Goal: Transaction & Acquisition: Purchase product/service

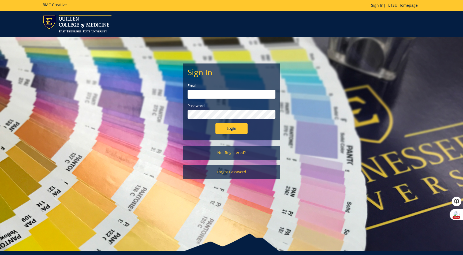
click at [228, 95] on input "email" at bounding box center [232, 94] width 88 height 9
type input "berrydw@etsu.edu"
click at [225, 130] on input "Login" at bounding box center [231, 128] width 32 height 11
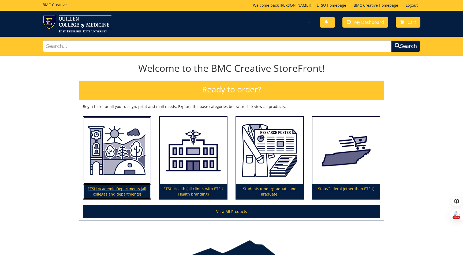
click at [139, 189] on p "ETSU Academic Departments (all colleges and departments)" at bounding box center [116, 191] width 67 height 15
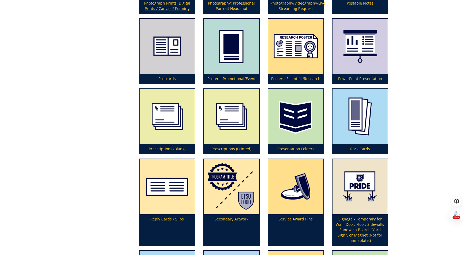
scroll to position [1366, 0]
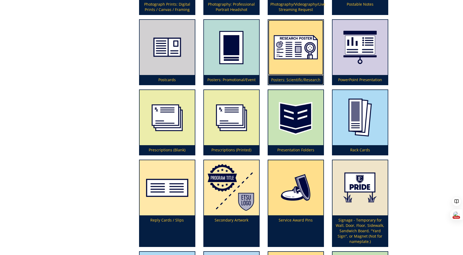
click at [302, 81] on p "Posters: Scientific/Research" at bounding box center [295, 80] width 55 height 10
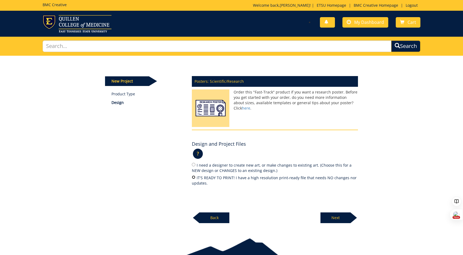
click at [195, 178] on input "IT'S READY TO PRINT! I have a high resolution print-ready file that needs NO ch…" at bounding box center [193, 176] width 3 height 3
radio input "true"
click at [336, 213] on p "Next" at bounding box center [335, 217] width 30 height 11
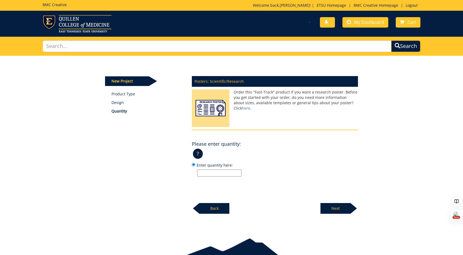
click at [234, 173] on input "Enter quantity here:" at bounding box center [219, 173] width 44 height 7
type input "1"
click at [330, 205] on p "Next" at bounding box center [335, 208] width 30 height 11
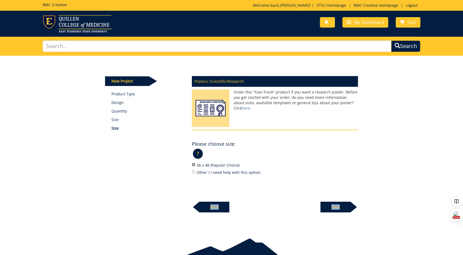
click at [193, 165] on input "36 x 48 (Popular Choice)" at bounding box center [193, 164] width 3 height 3
radio input "true"
click at [341, 206] on p "Next" at bounding box center [335, 207] width 30 height 11
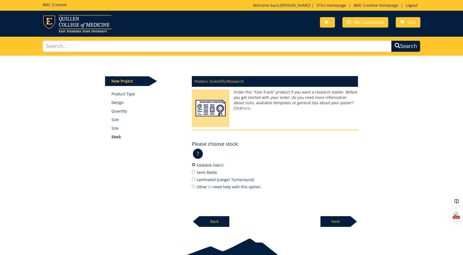
click at [193, 165] on input "Foldable Fabric" at bounding box center [193, 164] width 3 height 3
radio input "true"
click at [331, 221] on p "Next" at bounding box center [335, 221] width 30 height 11
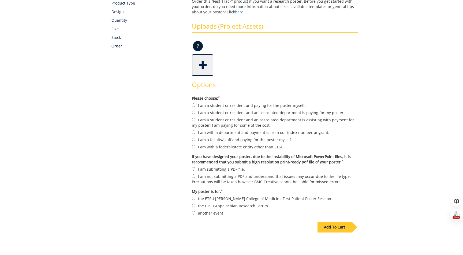
scroll to position [92, 0]
click at [193, 113] on input "I am a student or resident and an associated department is paying for my poster." at bounding box center [193, 111] width 3 height 3
radio input "true"
click at [327, 224] on div "Add To Cart" at bounding box center [334, 226] width 34 height 11
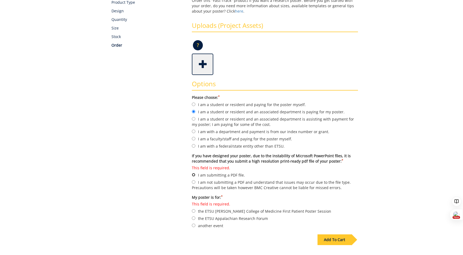
click at [193, 174] on input "This field is required. I am submitting a PDF file." at bounding box center [193, 174] width 3 height 3
radio input "true"
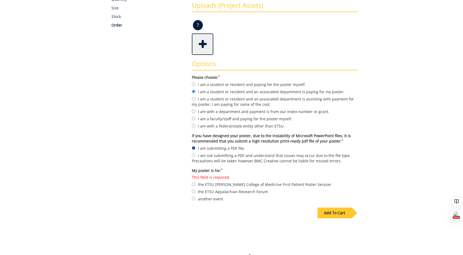
scroll to position [113, 0]
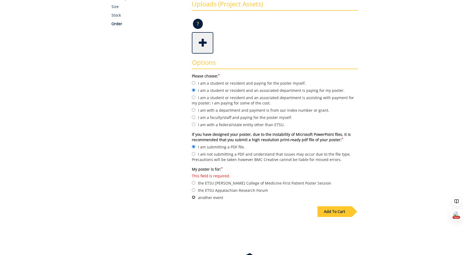
click at [193, 196] on input "another event" at bounding box center [193, 197] width 3 height 3
radio input "true"
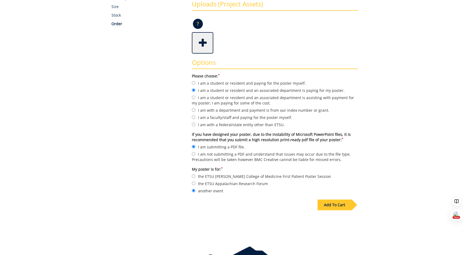
click at [328, 201] on div "Add To Cart" at bounding box center [334, 205] width 34 height 11
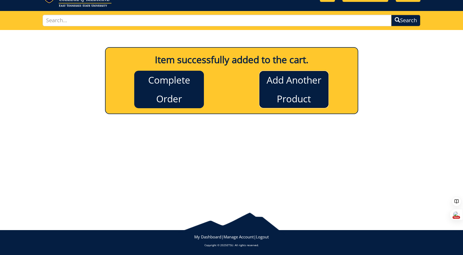
click at [283, 99] on link "Add Another Product" at bounding box center [294, 90] width 70 height 38
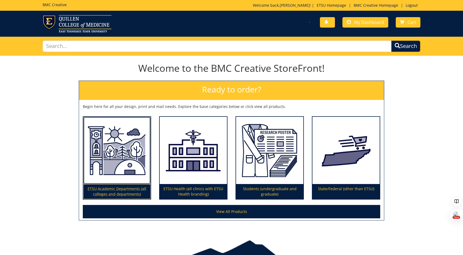
click at [130, 155] on img at bounding box center [116, 151] width 67 height 68
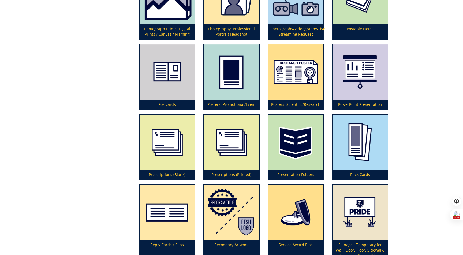
scroll to position [1343, 0]
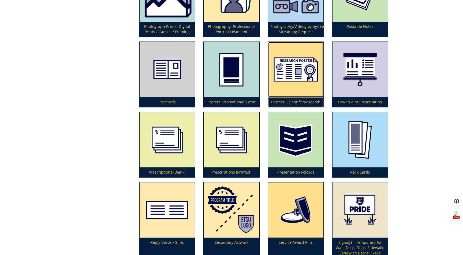
click at [286, 92] on img at bounding box center [295, 69] width 55 height 55
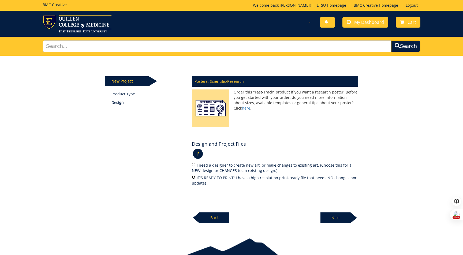
click at [193, 177] on input "IT'S READY TO PRINT! I have a high resolution print-ready file that needs NO ch…" at bounding box center [193, 176] width 3 height 3
radio input "true"
click at [333, 218] on p "Next" at bounding box center [335, 217] width 30 height 11
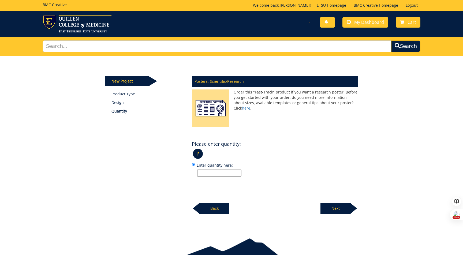
click at [207, 174] on input "Enter quantity here:" at bounding box center [219, 173] width 44 height 7
type input "1"
click at [324, 206] on p "Next" at bounding box center [335, 208] width 30 height 11
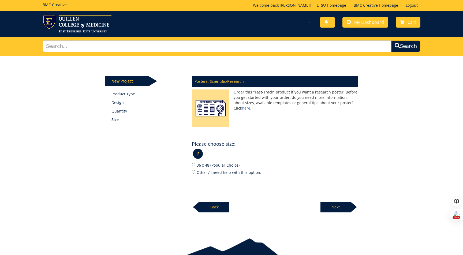
click at [196, 166] on label "36 x 48 (Popular Choice)" at bounding box center [275, 165] width 166 height 6
click at [195, 166] on input "36 x 48 (Popular Choice)" at bounding box center [193, 164] width 3 height 3
radio input "true"
click at [343, 206] on p "Next" at bounding box center [335, 207] width 30 height 11
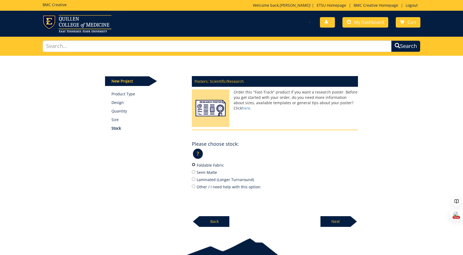
click at [193, 165] on input "Foldable Fabric" at bounding box center [193, 164] width 3 height 3
radio input "true"
click at [334, 219] on p "Next" at bounding box center [335, 221] width 30 height 11
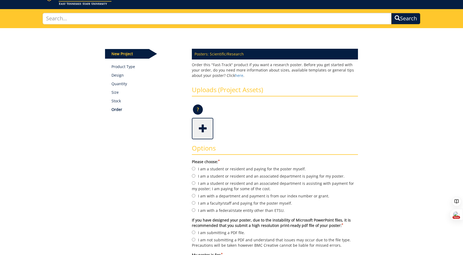
scroll to position [27, 0]
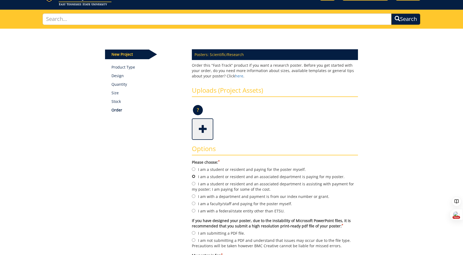
click at [193, 176] on input "I am a student or resident and an associated department is paying for my poster." at bounding box center [193, 176] width 3 height 3
radio input "true"
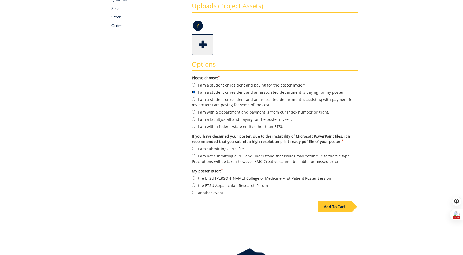
scroll to position [111, 0]
click at [192, 149] on input "I am submitting a PDF file." at bounding box center [193, 148] width 3 height 3
radio input "true"
click at [196, 192] on label "another event" at bounding box center [275, 193] width 166 height 6
click at [195, 192] on input "another event" at bounding box center [193, 192] width 3 height 3
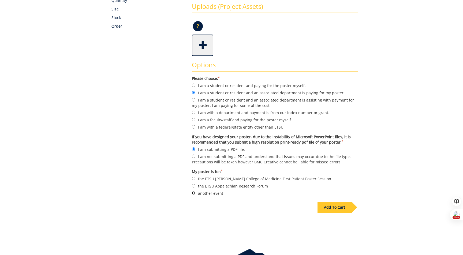
radio input "true"
click at [335, 208] on div "Add To Cart" at bounding box center [334, 207] width 34 height 11
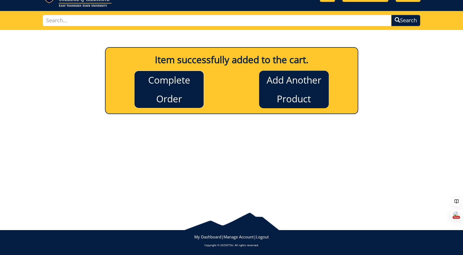
click at [195, 88] on link "Complete Order" at bounding box center [169, 90] width 70 height 38
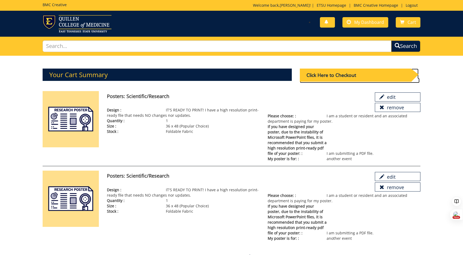
click at [318, 76] on div "Click Here to Checkout" at bounding box center [355, 75] width 111 height 13
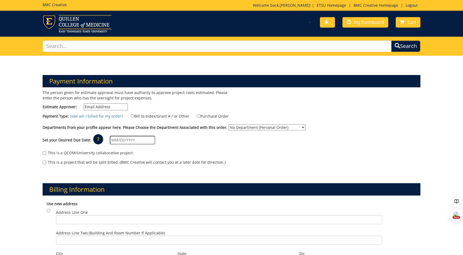
click at [99, 107] on input "Estimate Approver:" at bounding box center [106, 106] width 44 height 7
drag, startPoint x: 111, startPoint y: 104, endPoint x: 71, endPoint y: 104, distance: 40.2
click at [71, 104] on label "Estimate Approver: mega" at bounding box center [85, 106] width 85 height 7
paste input "[EMAIL_ADDRESS][DOMAIN_NAME]"
type input "[EMAIL_ADDRESS][DOMAIN_NAME]"
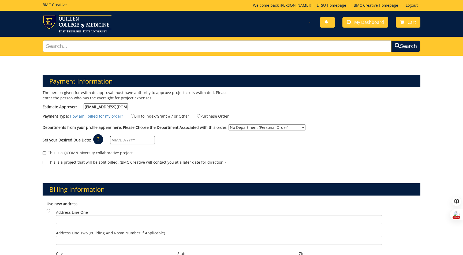
click at [156, 107] on div "The person given for estimate approval must have authority to approve project c…" at bounding box center [135, 101] width 193 height 23
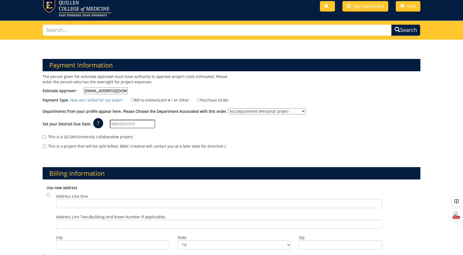
scroll to position [16, 0]
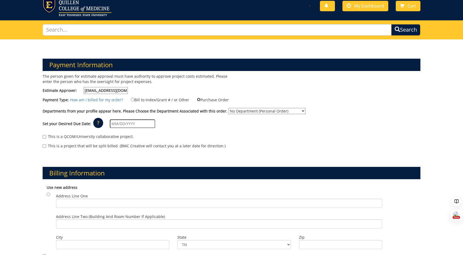
click at [199, 99] on input "Purchase Order" at bounding box center [198, 99] width 3 height 3
radio input "true"
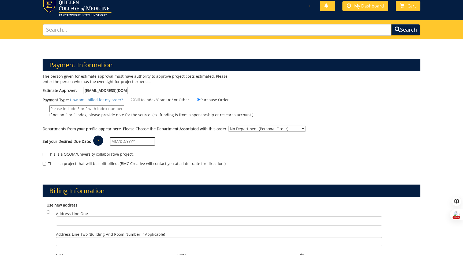
click at [77, 107] on input "If not an E or F index, please provide note for the source. (ex. funding is fro…" at bounding box center [86, 108] width 75 height 7
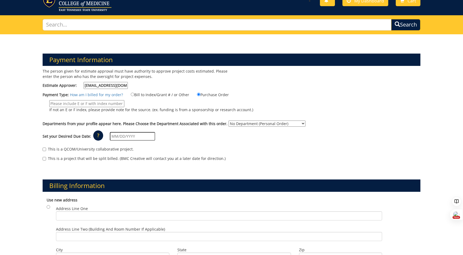
click at [74, 105] on input "If not an E or F index, please provide note for the source. (ex. funding is fro…" at bounding box center [86, 103] width 75 height 7
type input "E34330"
click at [259, 125] on select "No Department (Personal Order) ETSU Health - Internal Medicine (MEAC)" at bounding box center [267, 124] width 77 height 6
select select "215"
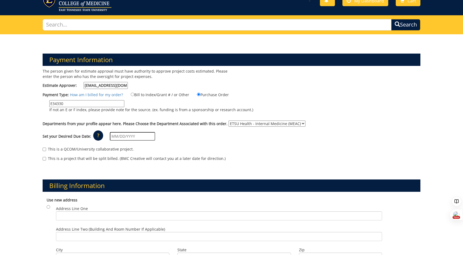
click at [236, 121] on select "No Department (Personal Order) ETSU Health - Internal Medicine (MEAC)" at bounding box center [267, 124] width 77 height 6
click at [141, 137] on input "text" at bounding box center [132, 136] width 45 height 9
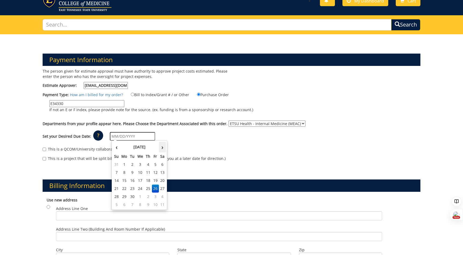
click at [163, 147] on th "›" at bounding box center [162, 147] width 7 height 11
click at [143, 170] on td "8" at bounding box center [140, 173] width 9 height 8
type input "[DATE]"
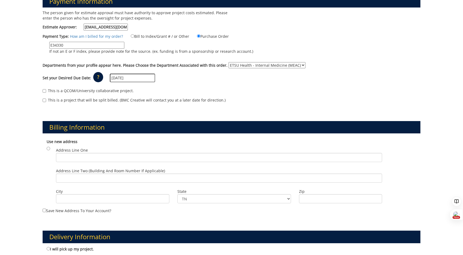
scroll to position [82, 0]
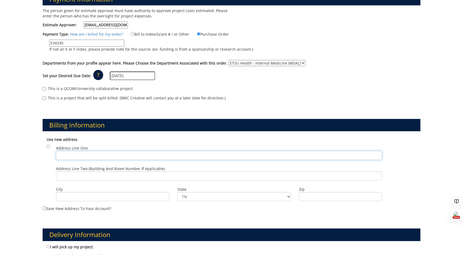
click at [59, 156] on input "Address Line One" at bounding box center [219, 155] width 326 height 9
drag, startPoint x: 78, startPoint y: 156, endPoint x: 48, endPoint y: 156, distance: 30.8
click at [48, 156] on div "Use new address Address Line One PO Box Address Line Two (Building and Room Num…" at bounding box center [232, 169] width 378 height 71
paste input "70622 Johnson City, TN 37614"
type input "PO Box 70622 Johnson City, TN 37614"
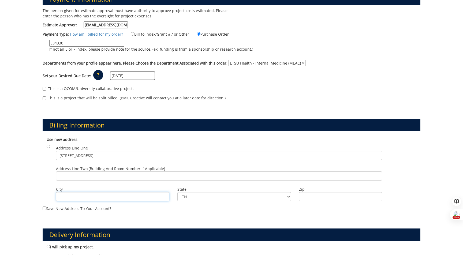
click at [76, 193] on input "City" at bounding box center [112, 196] width 113 height 9
type input "Johnson City, TN 37614"
click at [305, 194] on input "Zip" at bounding box center [340, 196] width 83 height 9
type input "37614"
click at [109, 199] on input "Johnson City, TN 37614" at bounding box center [112, 196] width 113 height 9
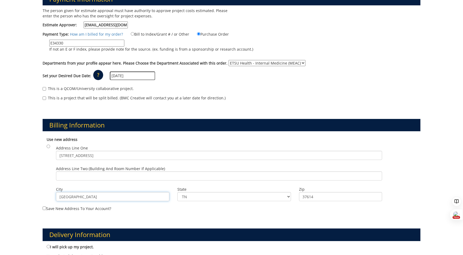
type input "Johnson City"
click at [37, 174] on div "Payment Information The person given for estimate approval must have authority …" at bounding box center [231, 224] width 463 height 501
click at [48, 146] on input "radio" at bounding box center [48, 146] width 3 height 3
radio input "true"
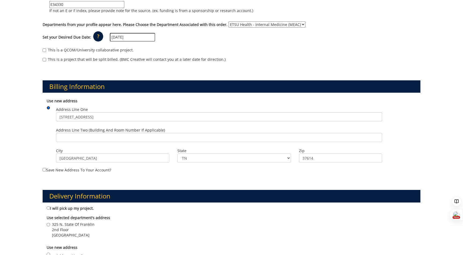
scroll to position [127, 0]
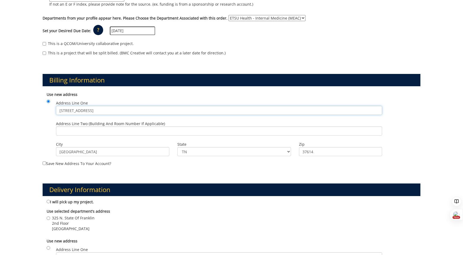
drag, startPoint x: 130, startPoint y: 109, endPoint x: 87, endPoint y: 109, distance: 43.4
click at [87, 109] on input "PO Box 70622 Johnson City, TN 37614" at bounding box center [219, 110] width 326 height 9
type input "PO Box 70622"
click at [35, 125] on div "Payment Information The person given for estimate approval must have authority …" at bounding box center [231, 179] width 463 height 501
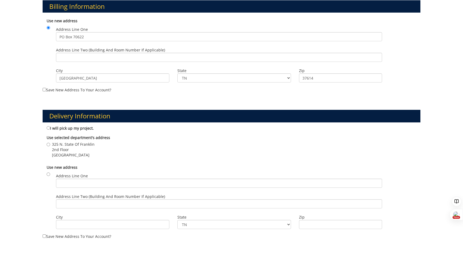
scroll to position [204, 0]
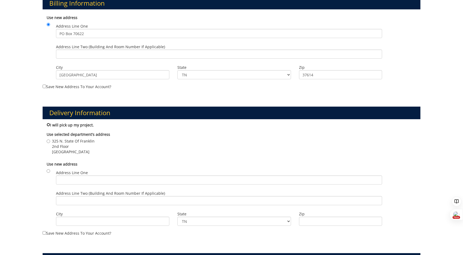
click at [48, 124] on input "I will pick up my project." at bounding box center [48, 124] width 3 height 3
radio input "true"
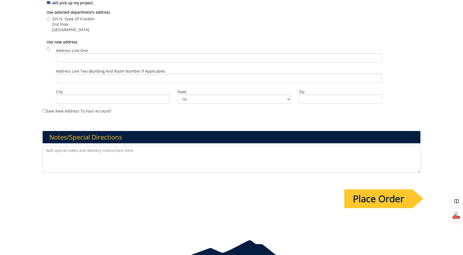
scroll to position [334, 0]
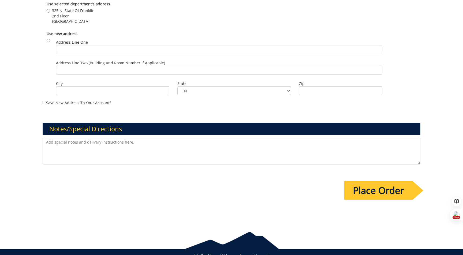
click at [66, 143] on textarea at bounding box center [232, 151] width 378 height 27
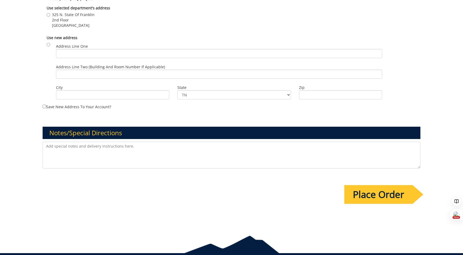
scroll to position [353, 0]
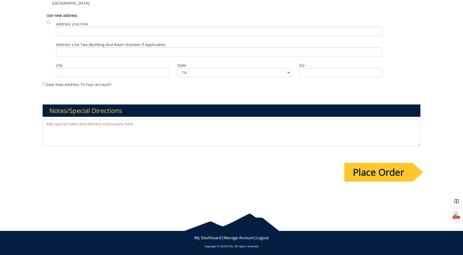
click at [386, 175] on input "Place Order" at bounding box center [378, 172] width 68 height 19
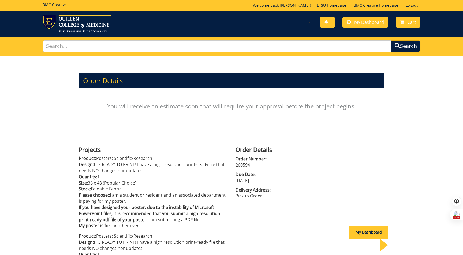
click at [123, 109] on p "You will receive an estimate soon that will require your approval before the pr…" at bounding box center [231, 106] width 305 height 30
click at [53, 5] on h5 "BMC Creative" at bounding box center [55, 5] width 24 height 4
click at [357, 21] on span "My Dashboard" at bounding box center [369, 22] width 30 height 6
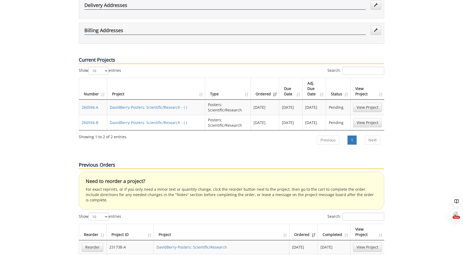
scroll to position [151, 0]
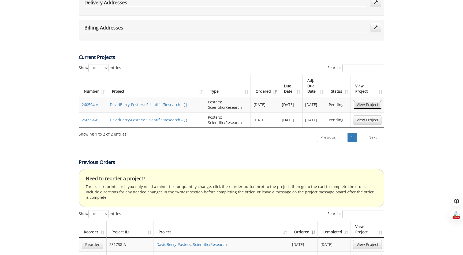
click at [373, 100] on link "View Project" at bounding box center [367, 104] width 29 height 9
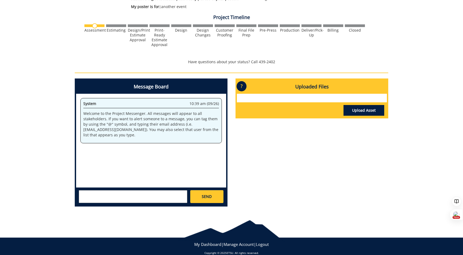
scroll to position [181, 0]
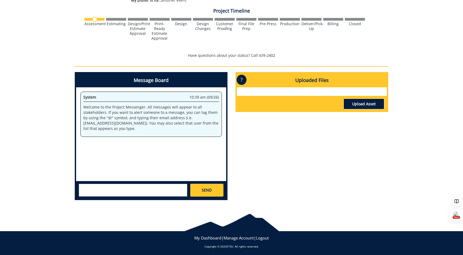
click at [352, 104] on link "Upload Asset" at bounding box center [363, 104] width 41 height 11
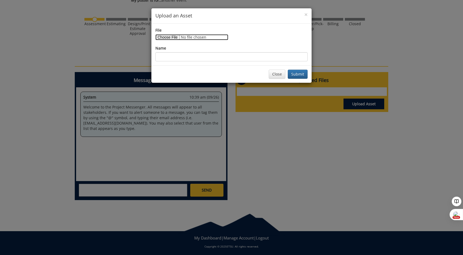
click at [166, 39] on input "File" at bounding box center [191, 37] width 73 height 6
type input "C:\fakepath\Burkitt_Poster_PDF_VA.pdf"
click at [295, 74] on button "Submit" at bounding box center [298, 74] width 20 height 9
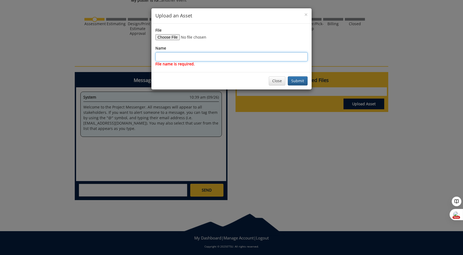
click at [179, 55] on input "Name" at bounding box center [231, 56] width 152 height 9
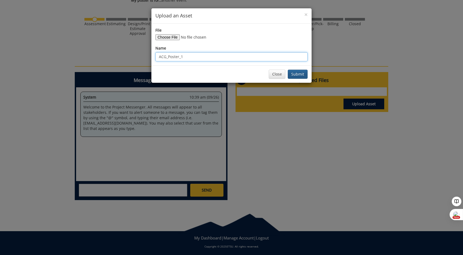
type input "ACG_Poster_1"
click at [295, 74] on button "Submit" at bounding box center [298, 74] width 20 height 9
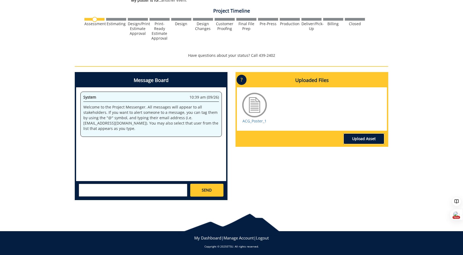
click at [354, 138] on link "Upload Asset" at bounding box center [363, 138] width 41 height 11
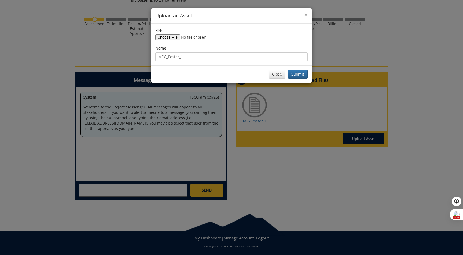
click at [306, 13] on span "×" at bounding box center [305, 15] width 3 height 8
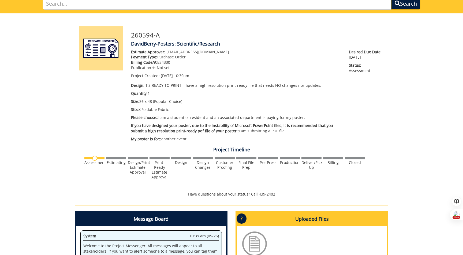
scroll to position [0, 0]
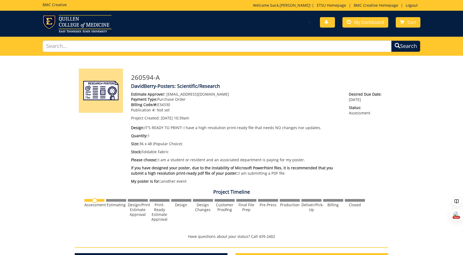
click at [59, 5] on h5 "BMC Creative" at bounding box center [55, 5] width 24 height 4
click at [360, 21] on span "My Dashboard" at bounding box center [369, 22] width 30 height 6
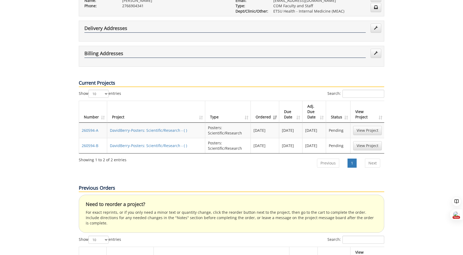
scroll to position [129, 0]
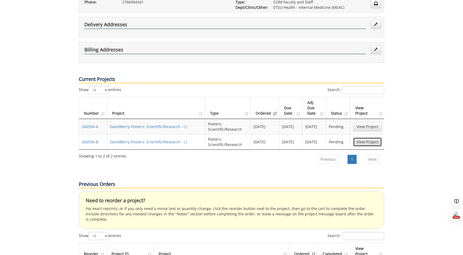
click at [365, 137] on link "View Project" at bounding box center [367, 141] width 29 height 9
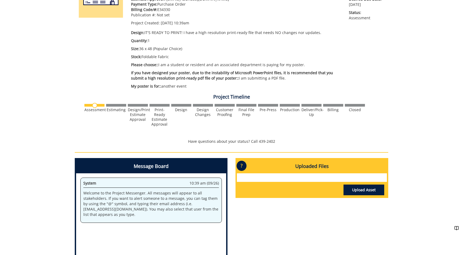
scroll to position [133, 0]
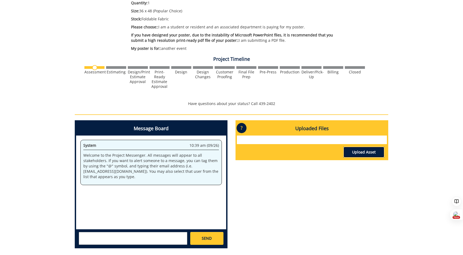
click at [354, 155] on link "Upload Asset" at bounding box center [363, 152] width 41 height 11
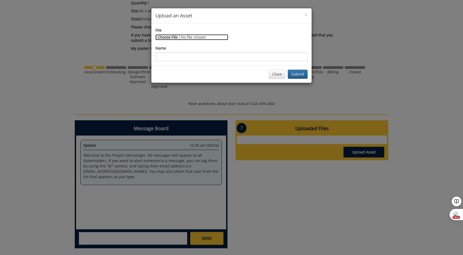
click at [166, 38] on input "File" at bounding box center [191, 37] width 73 height 6
click at [172, 36] on input "File" at bounding box center [191, 37] width 73 height 6
type input "C:\fakepath\CHF_[MEDICAL_DATA]_ACG_Final.pdf"
click at [28, 246] on div "× Upload an Asset File Name Close Submit" at bounding box center [231, 127] width 463 height 255
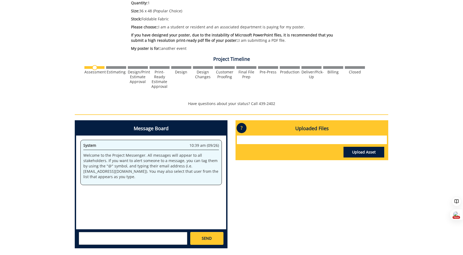
click at [263, 142] on div at bounding box center [312, 140] width 150 height 9
click at [353, 151] on link "Upload Asset" at bounding box center [363, 152] width 41 height 11
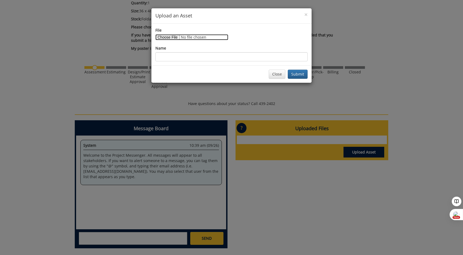
click at [165, 37] on input "File" at bounding box center [191, 37] width 73 height 6
click at [297, 73] on button "Submit" at bounding box center [298, 74] width 20 height 9
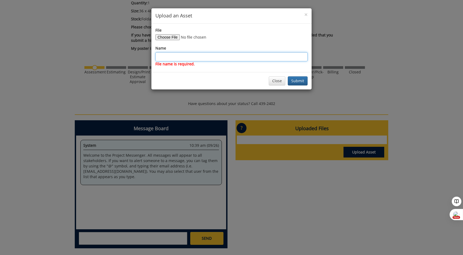
click at [216, 56] on input "Name" at bounding box center [231, 56] width 152 height 9
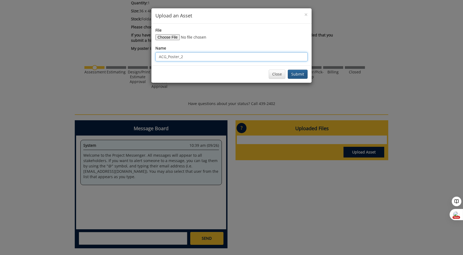
type input "ACG_Poster_2"
click at [294, 71] on button "Submit" at bounding box center [298, 74] width 20 height 9
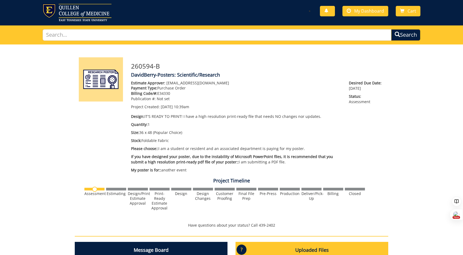
scroll to position [10, 0]
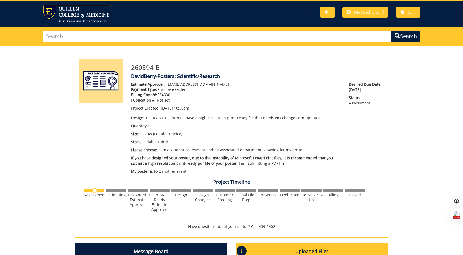
click at [49, 15] on img at bounding box center [77, 13] width 69 height 17
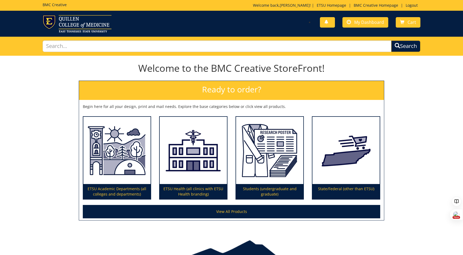
scroll to position [28, 0]
